Goal: Find specific page/section: Find specific page/section

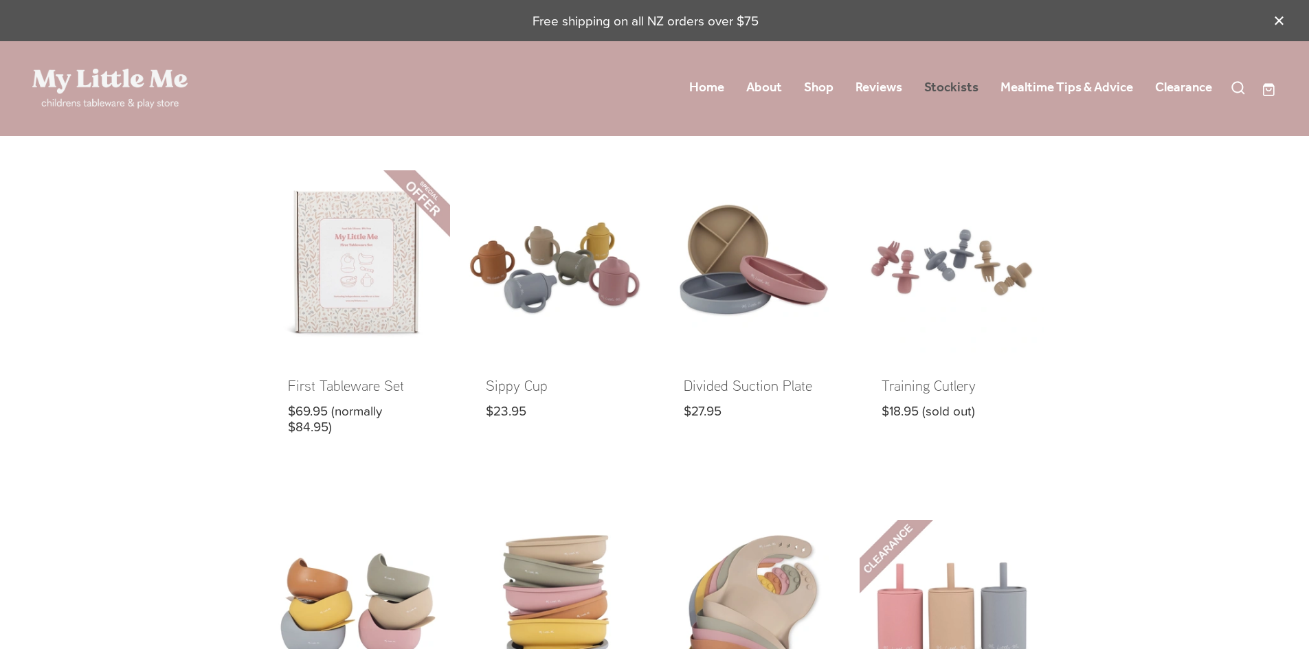
click at [951, 86] on link "Stockists" at bounding box center [951, 88] width 54 height 25
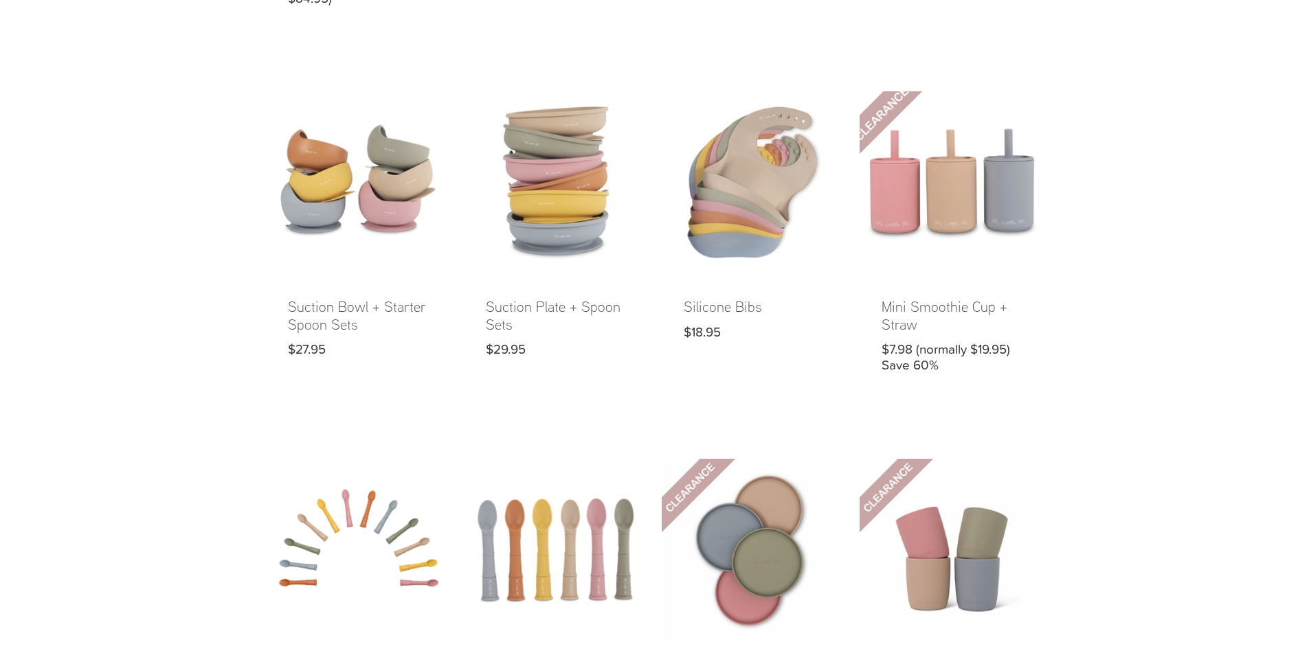
scroll to position [550, 0]
